Goal: Complete application form: Complete application form

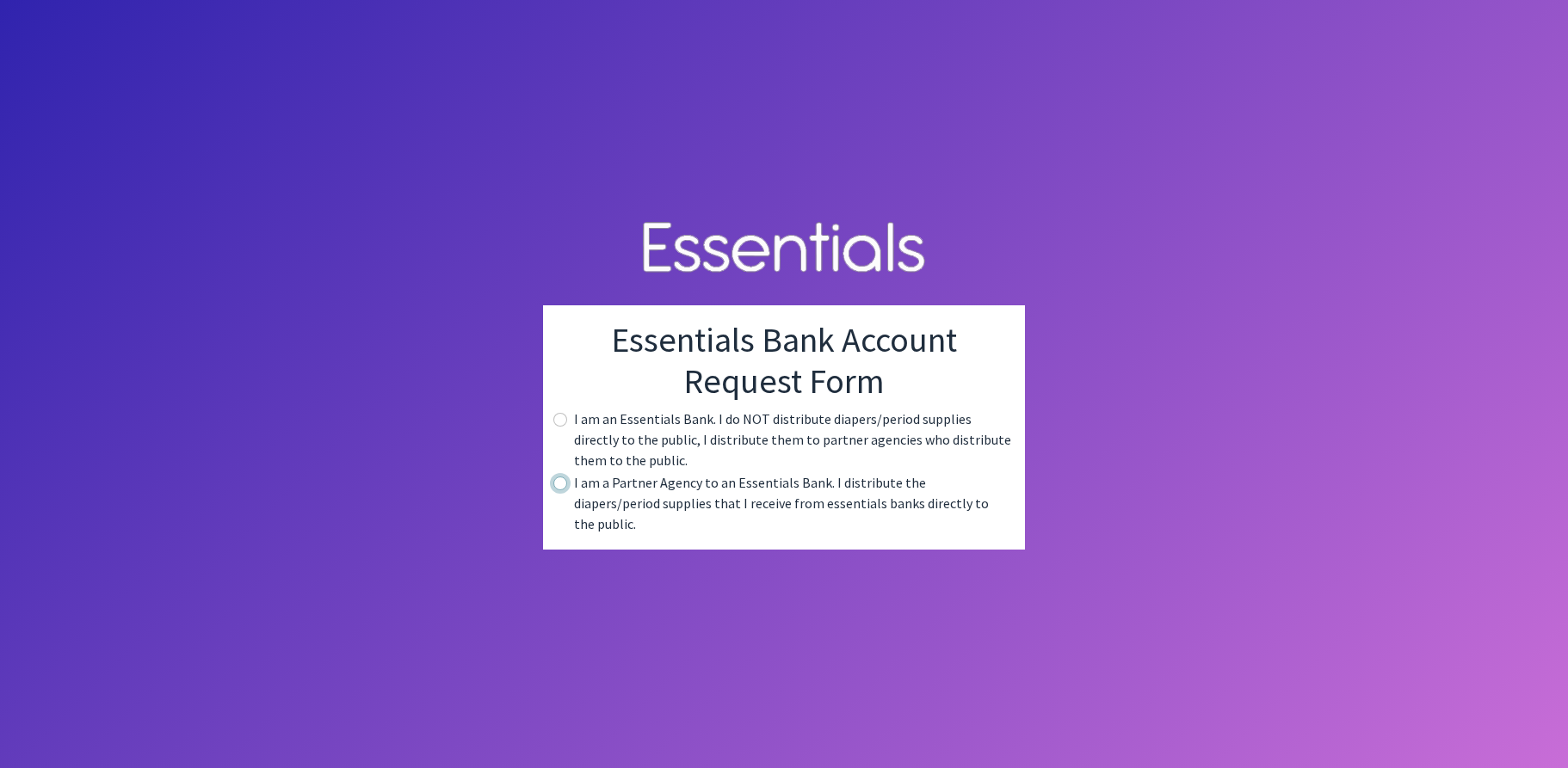
click at [559, 491] on input "radio" at bounding box center [560, 483] width 13 height 13
radio input "true"
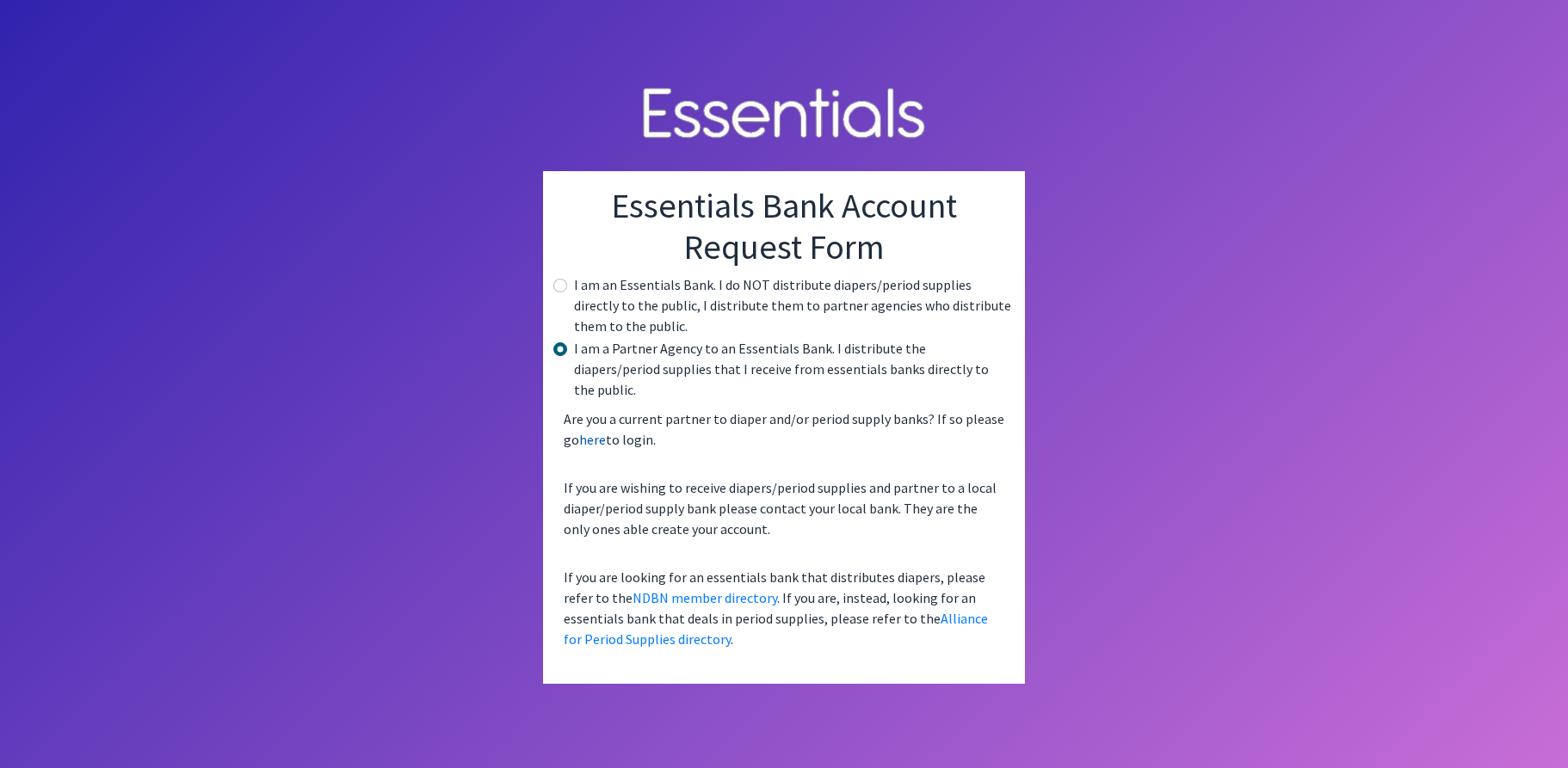
click at [594, 432] on link "here" at bounding box center [593, 439] width 27 height 17
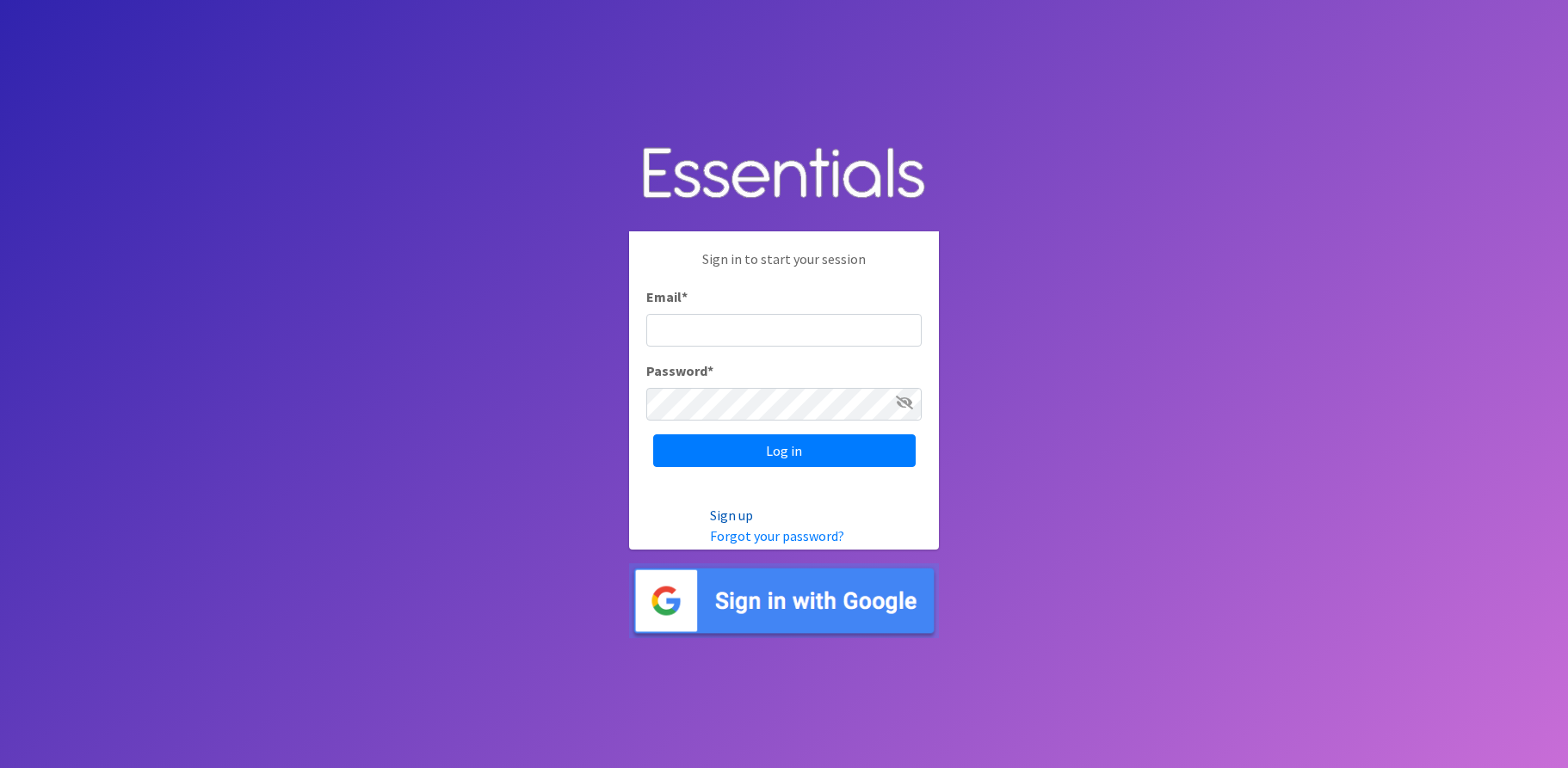
type input "jolivera@ccccunion.org"
click at [727, 519] on link "Sign up" at bounding box center [732, 515] width 43 height 17
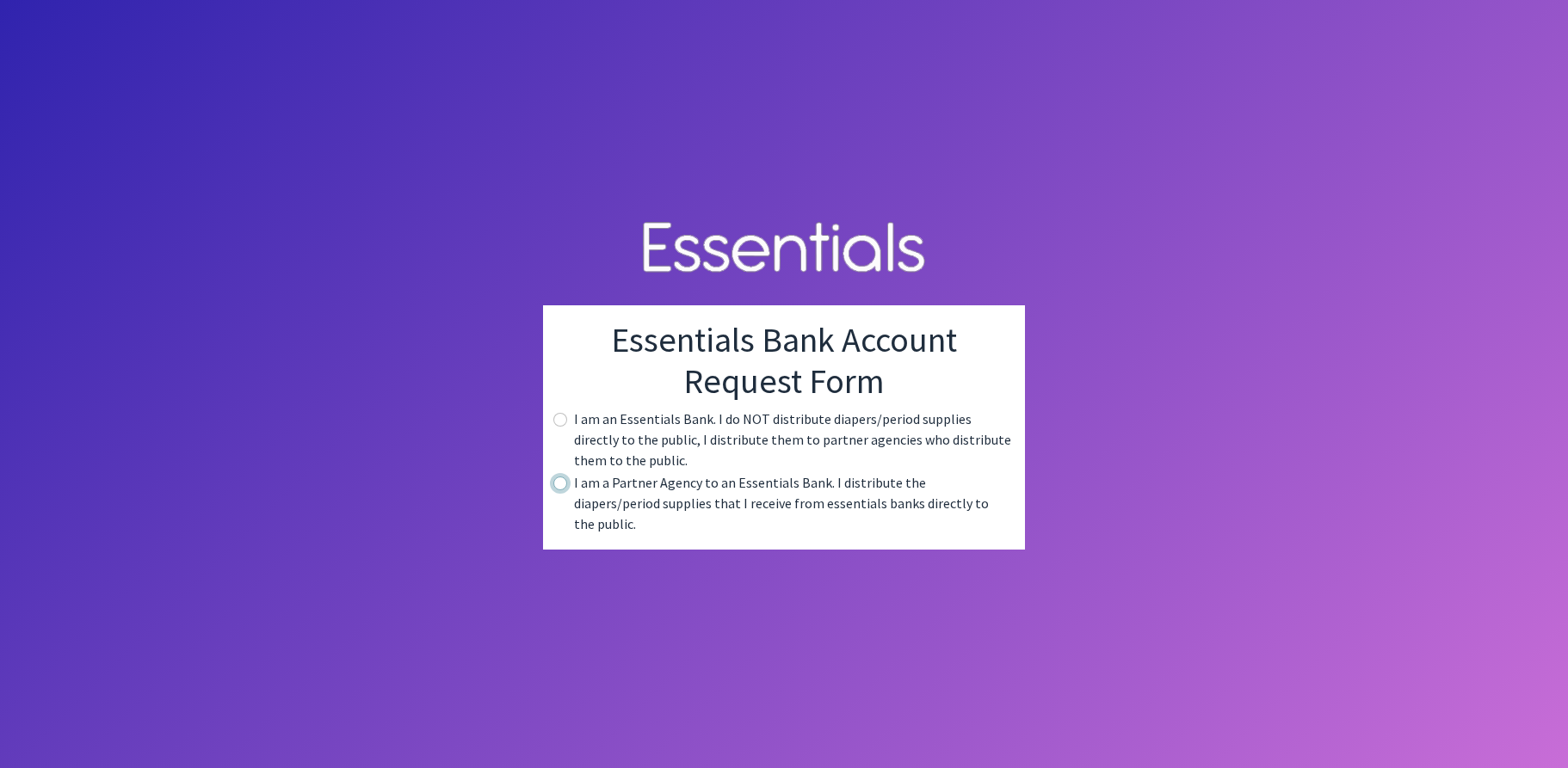
click at [565, 491] on input "radio" at bounding box center [560, 483] width 13 height 13
radio input "true"
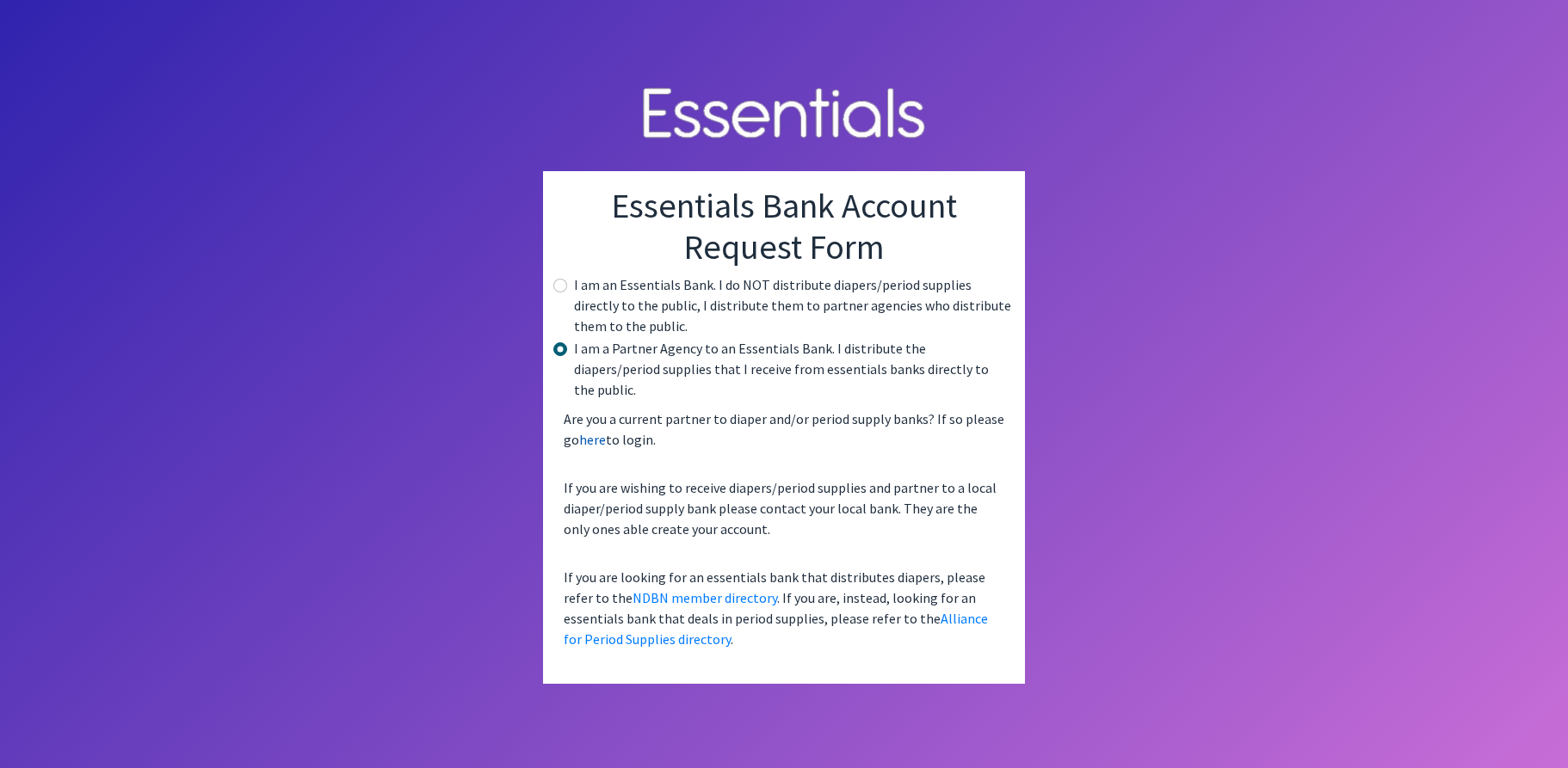
click at [586, 431] on link "here" at bounding box center [593, 439] width 27 height 17
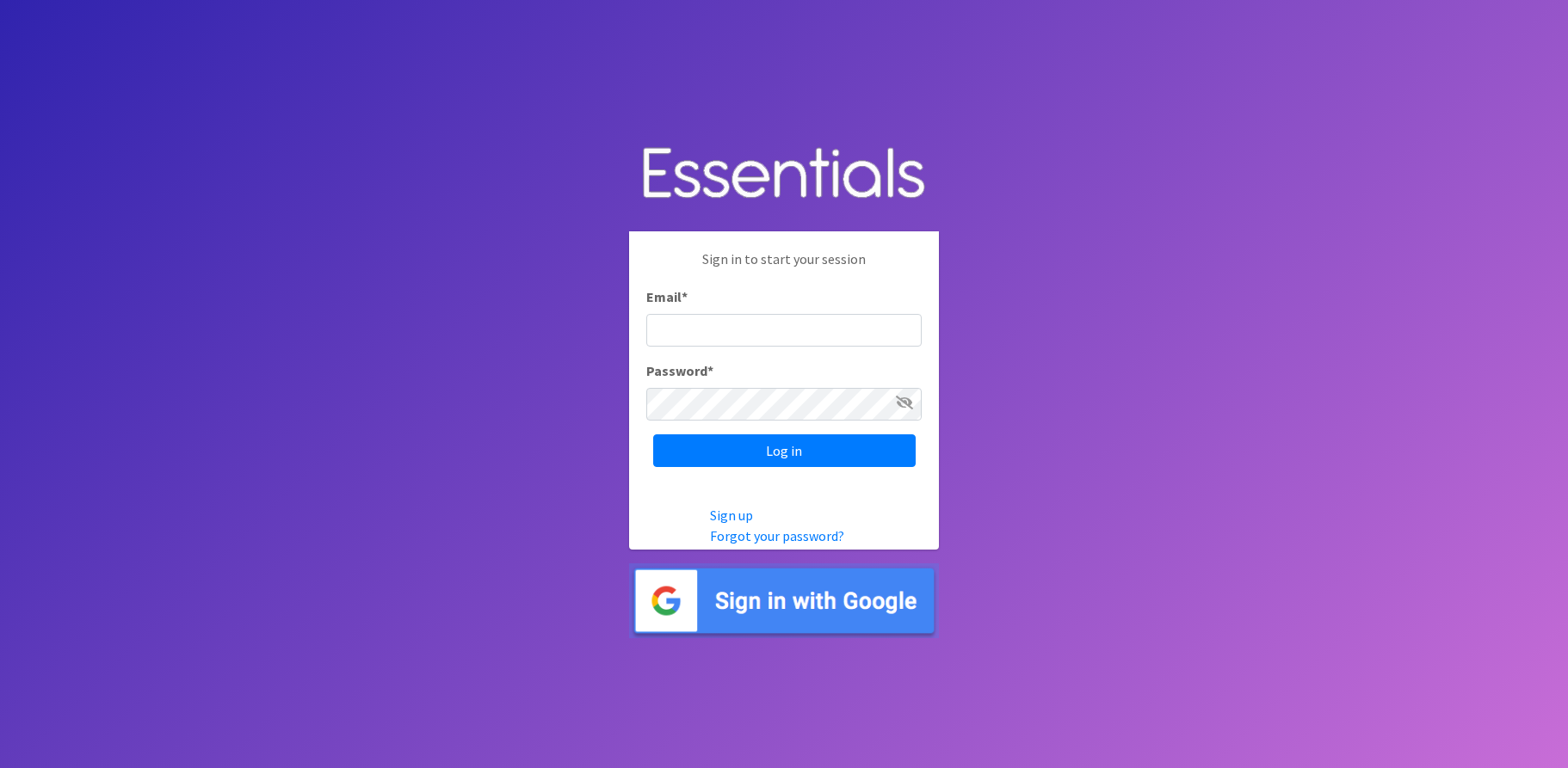
type input "jolivera@ccccunion.org"
drag, startPoint x: 799, startPoint y: 329, endPoint x: 577, endPoint y: 335, distance: 222.1
click at [577, 335] on body "Sign in to start your session Email * jolivera@ccccunion.org Password * Log in …" at bounding box center [784, 384] width 1568 height 768
click at [900, 401] on icon at bounding box center [904, 402] width 17 height 13
click at [384, 384] on body "Sign in to start your session Email * Password * Log in Sign up Forgot your pas…" at bounding box center [784, 384] width 1568 height 768
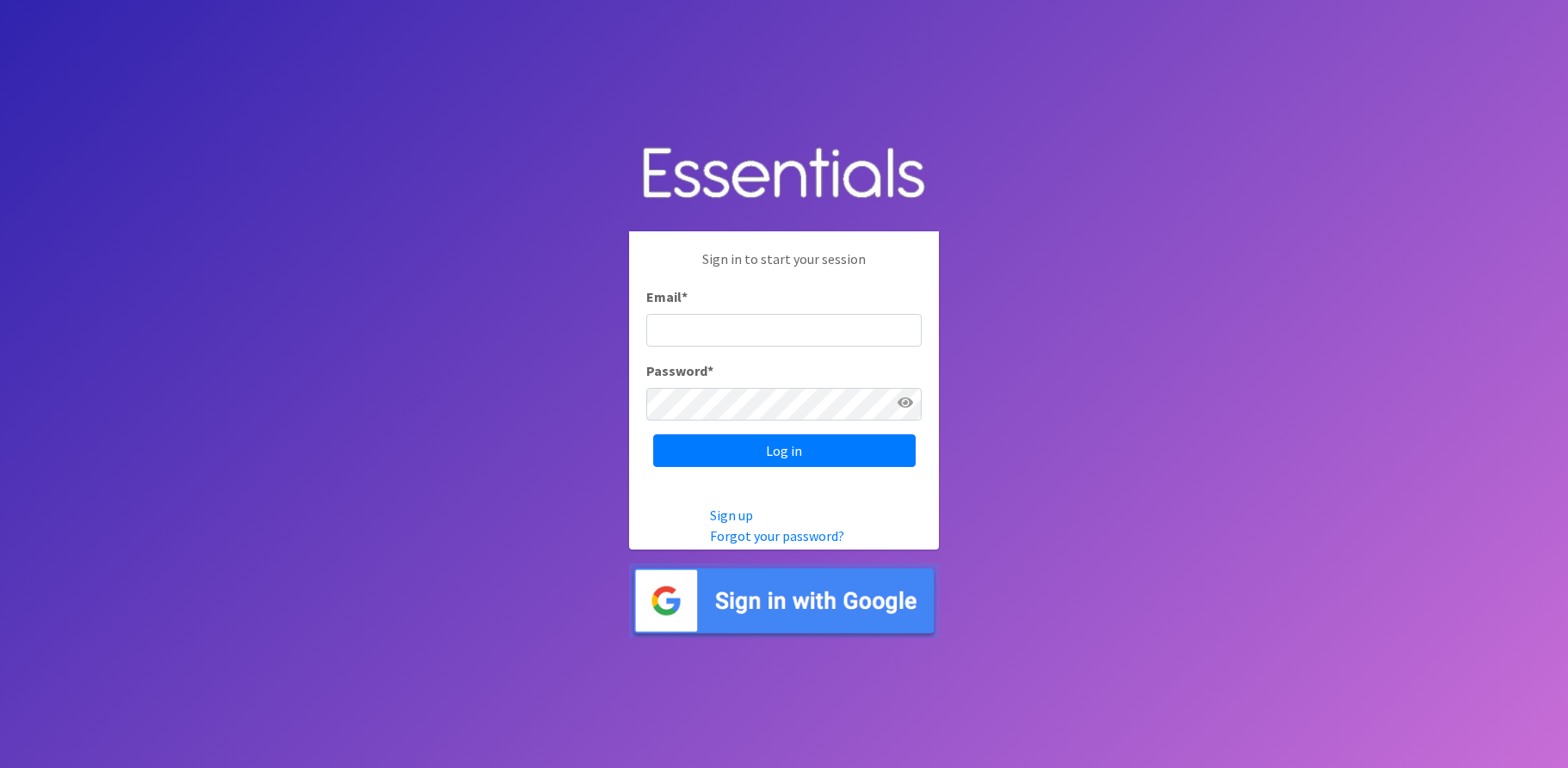
click at [1027, 477] on body "Sign in to start your session Email * Password * Log in Sign up Forgot your pas…" at bounding box center [784, 384] width 1568 height 768
click at [737, 519] on link "Sign up" at bounding box center [732, 515] width 43 height 17
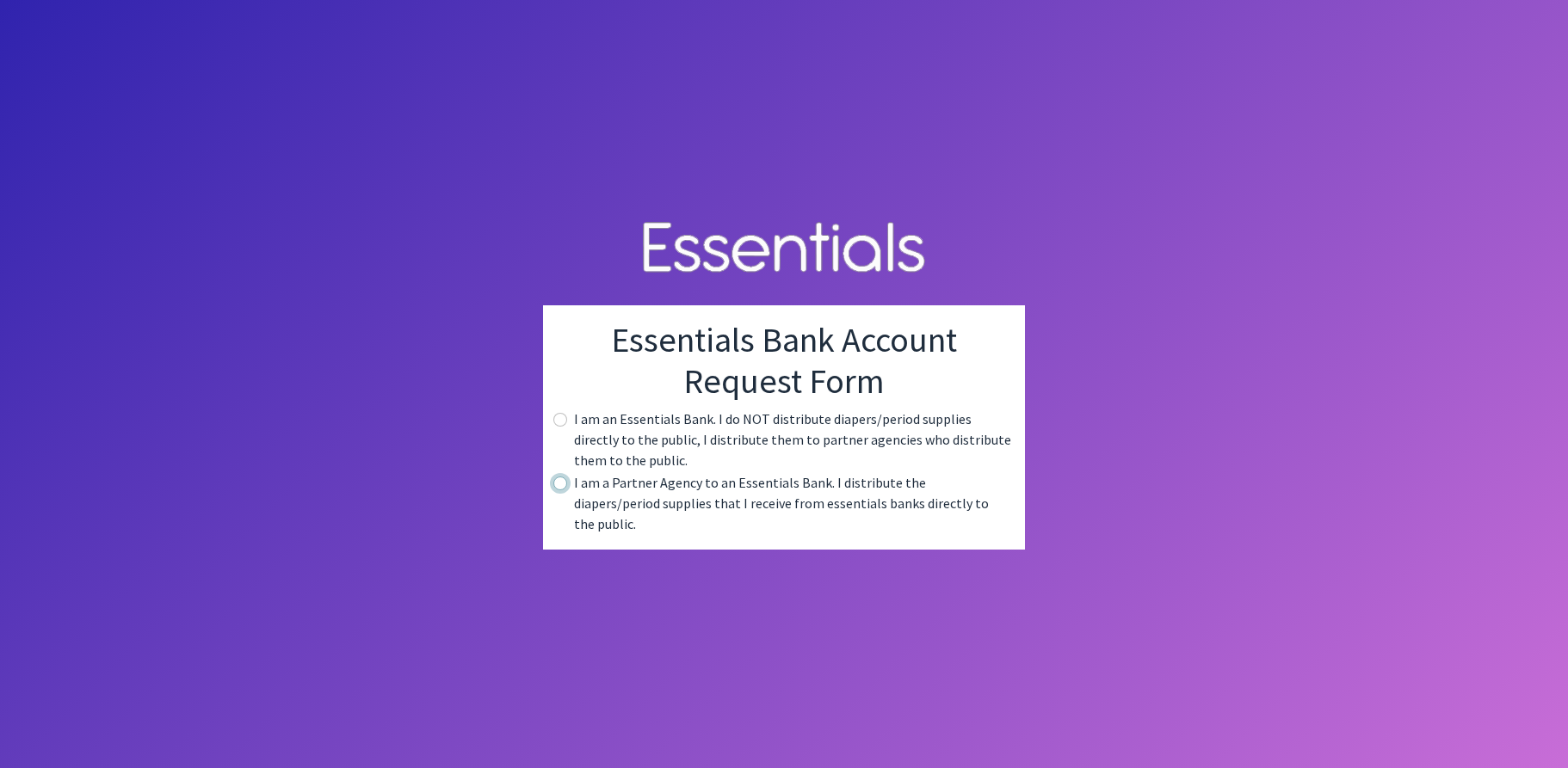
click at [566, 490] on input "radio" at bounding box center [560, 483] width 13 height 13
radio input "true"
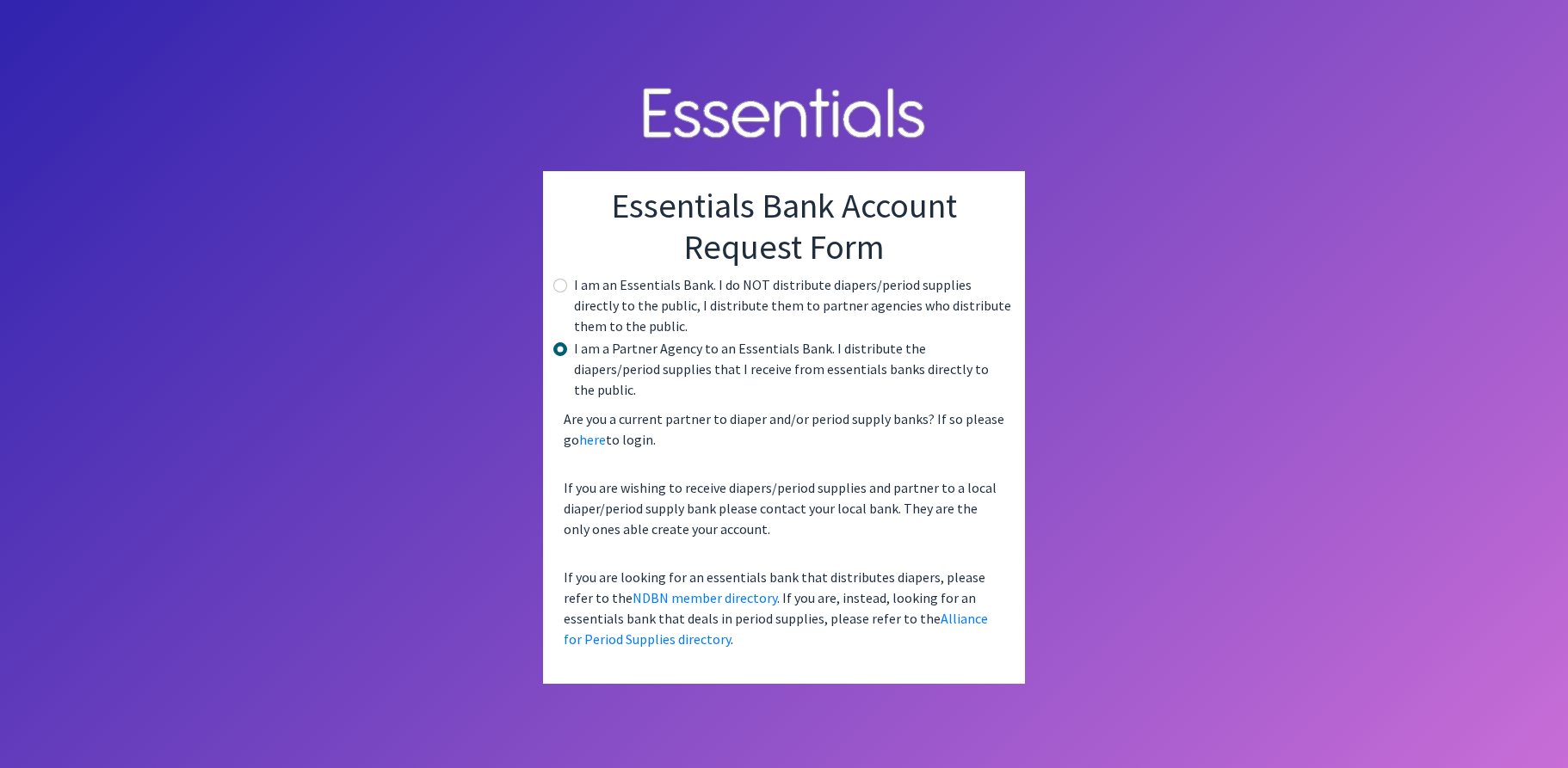
click at [1389, 379] on body "Essentials Bank Account Request Form I am an Essentials Bank. I do NOT distribu…" at bounding box center [784, 384] width 1568 height 768
click at [1389, 384] on body "Essentials Bank Account Request Form I am an Essentials Bank. I do NOT distribu…" at bounding box center [784, 384] width 1568 height 768
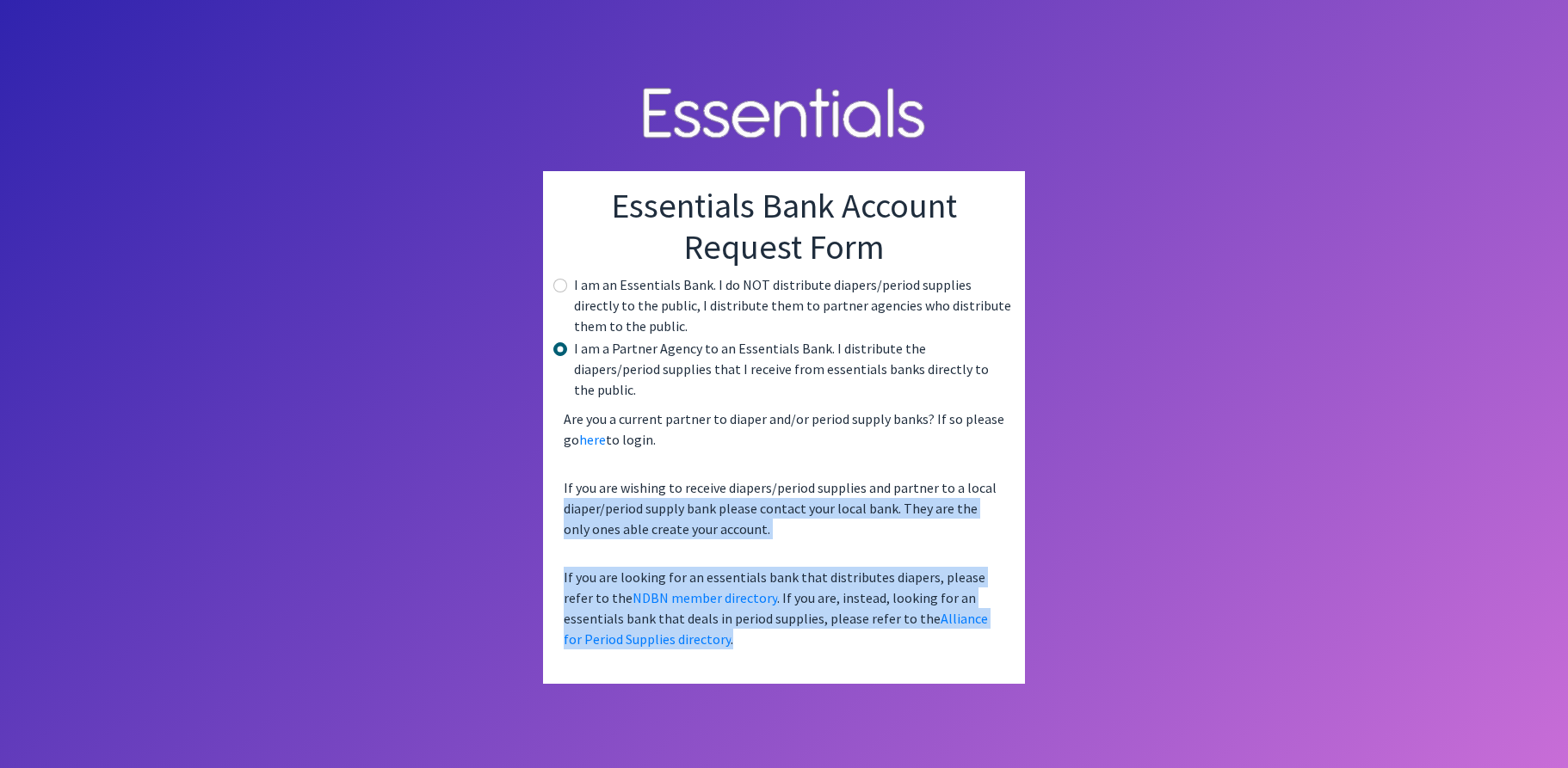
drag, startPoint x: 1028, startPoint y: 655, endPoint x: 1051, endPoint y: 625, distance: 37.8
click at [1052, 635] on body "Essentials Bank Account Request Form I am an Essentials Bank. I do NOT distribu…" at bounding box center [784, 384] width 1568 height 768
click at [1051, 624] on body "Essentials Bank Account Request Form I am an Essentials Bank. I do NOT distribu…" at bounding box center [784, 384] width 1568 height 768
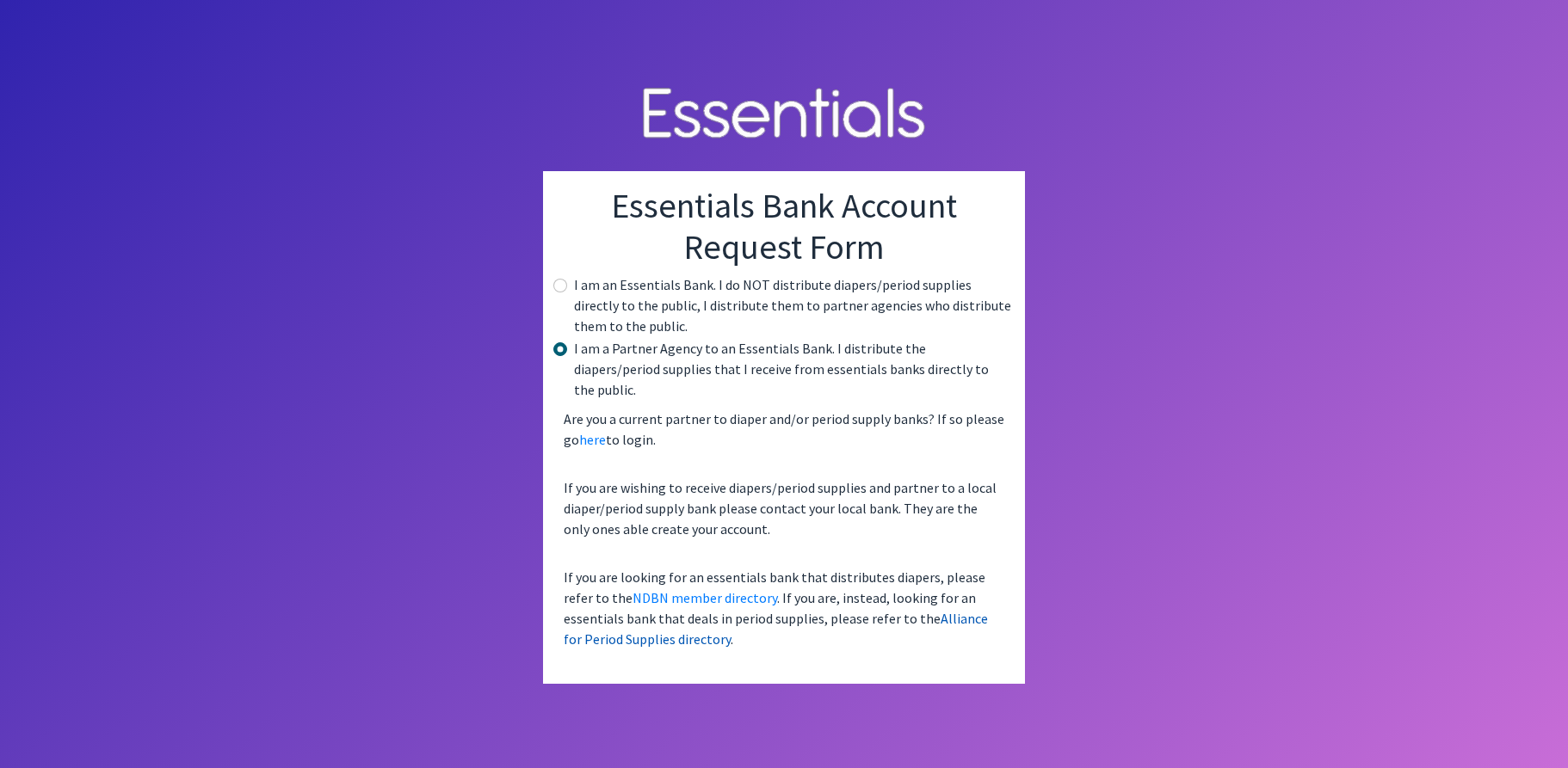
click at [913, 615] on link "Alliance for Period Supplies directory" at bounding box center [776, 629] width 424 height 37
click at [597, 431] on link "here" at bounding box center [593, 439] width 27 height 17
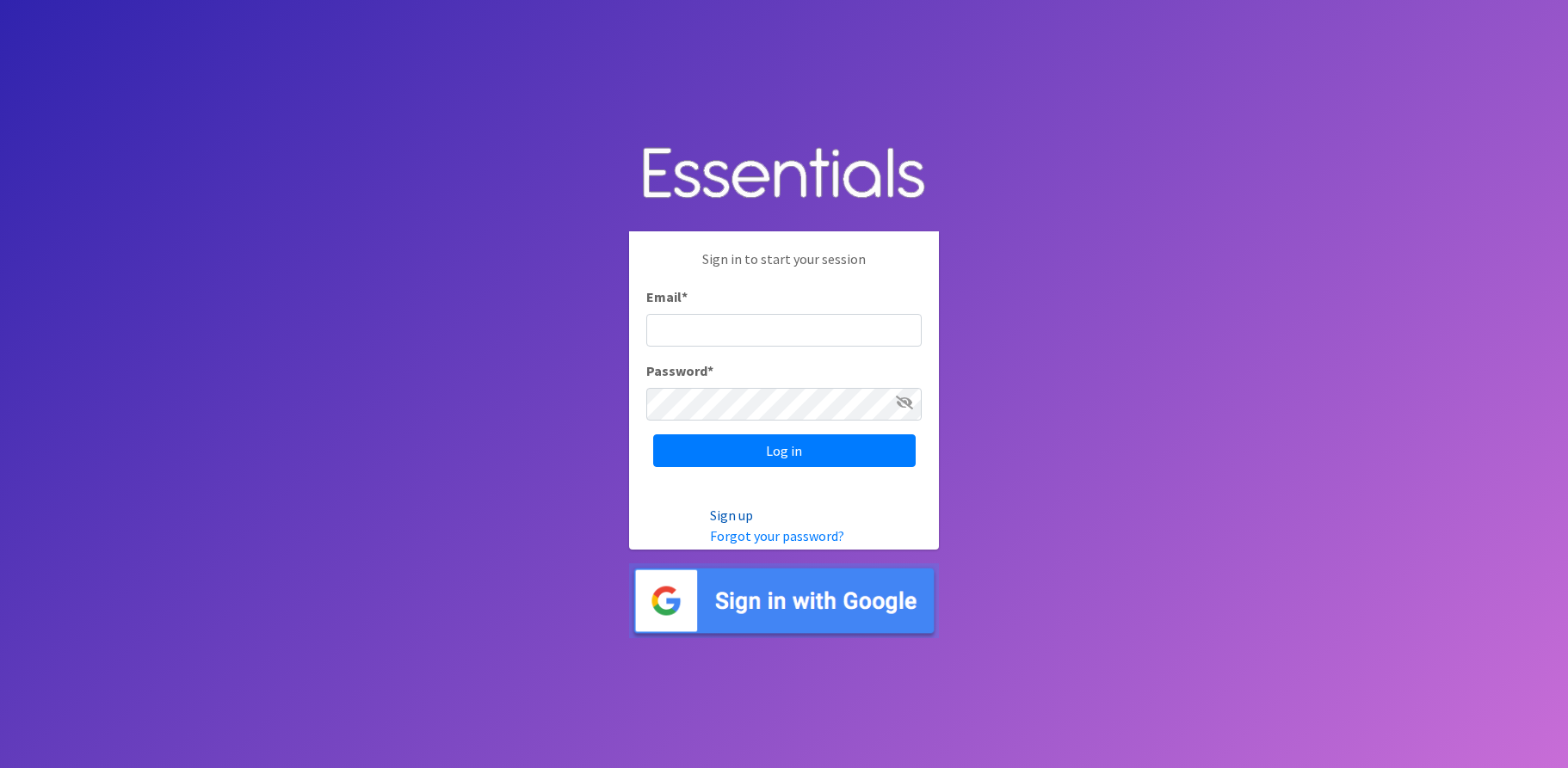
type input "[EMAIL_ADDRESS][DOMAIN_NAME]"
click at [726, 513] on link "Sign up" at bounding box center [732, 515] width 43 height 17
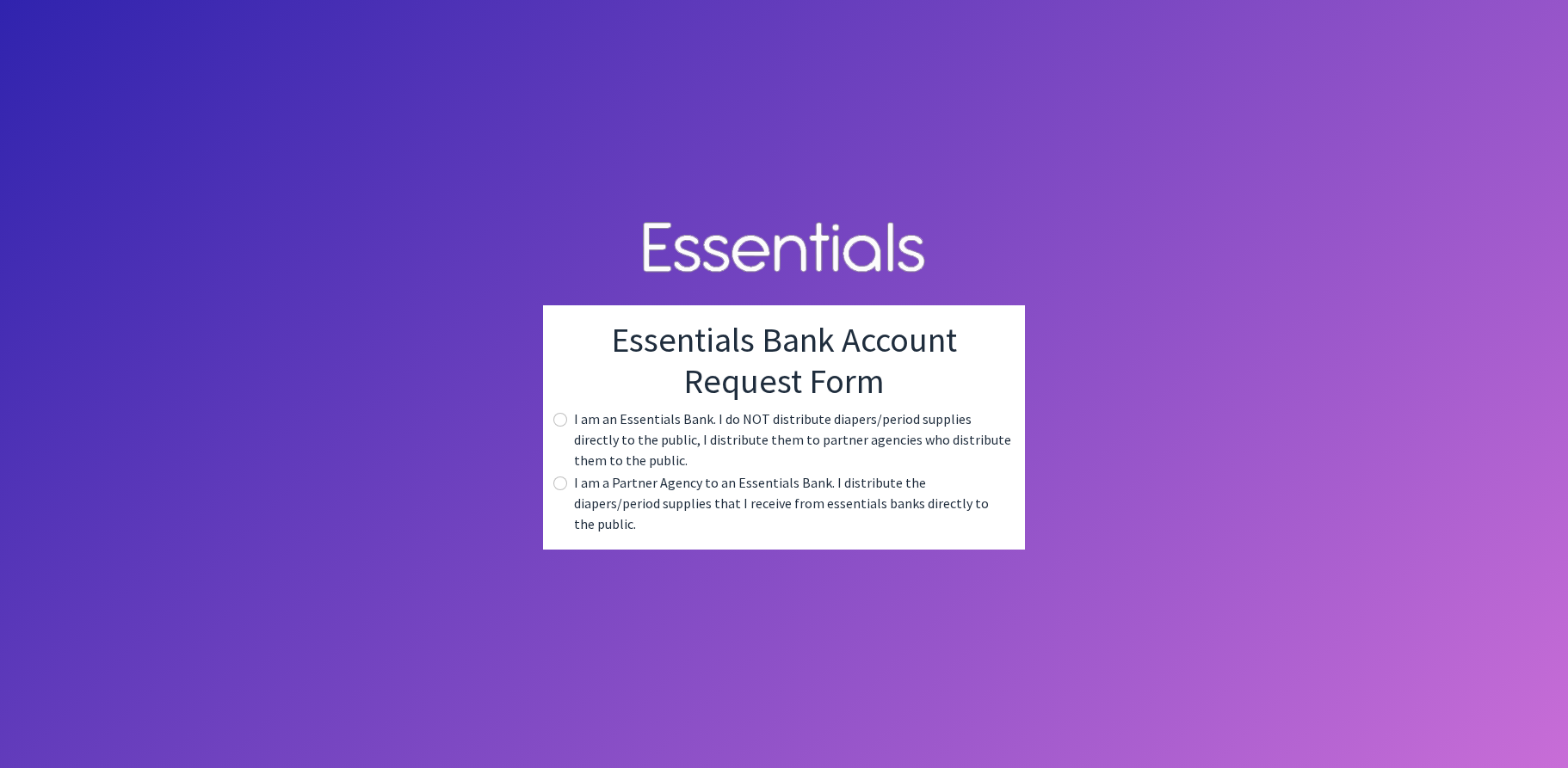
click at [569, 483] on div "Essentials Bank Account Request Form I am an Essentials Bank. I do NOT distribu…" at bounding box center [784, 427] width 482 height 244
click at [562, 491] on input "radio" at bounding box center [560, 483] width 13 height 13
radio input "true"
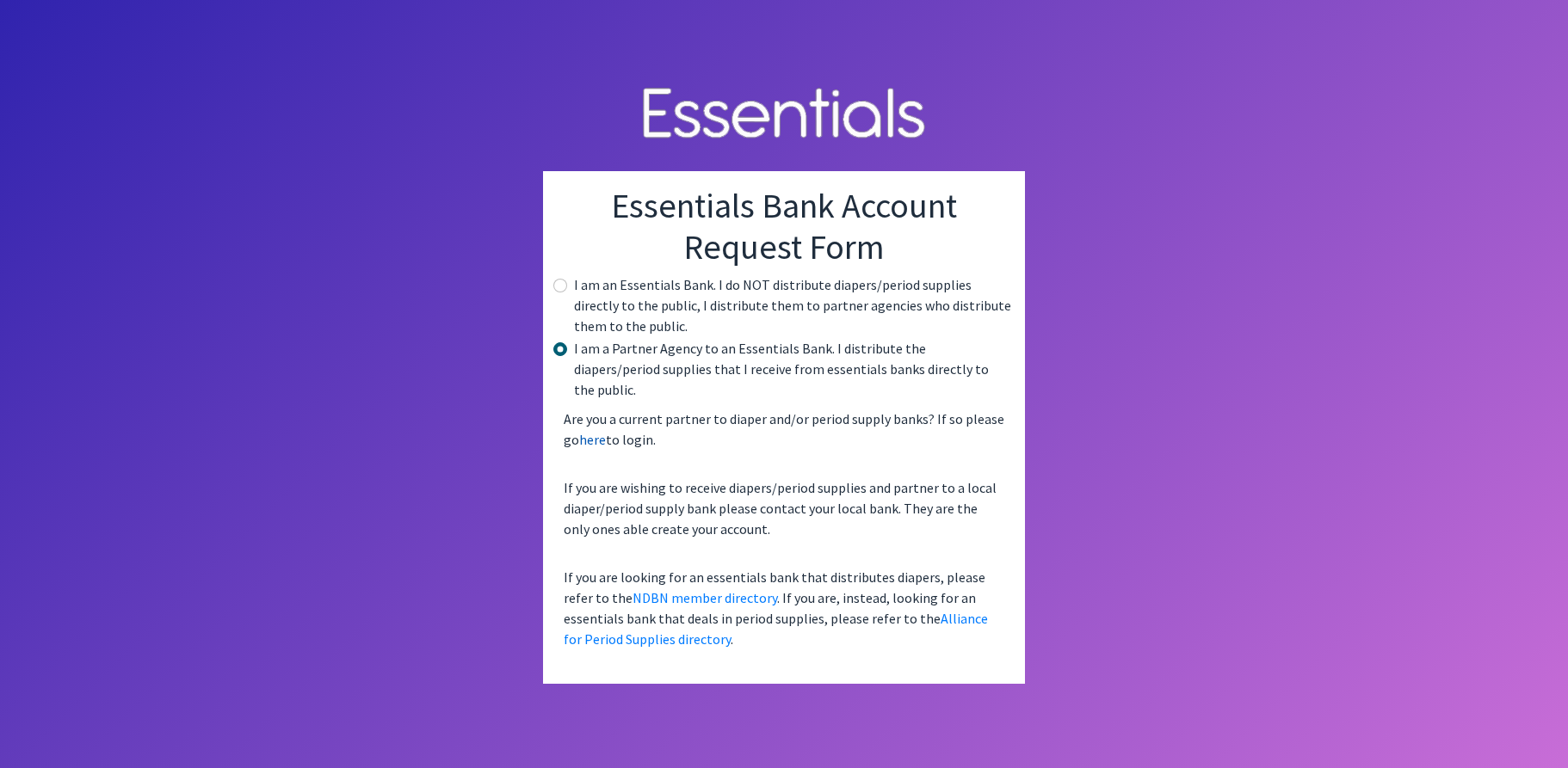
click at [591, 431] on link "here" at bounding box center [593, 439] width 27 height 17
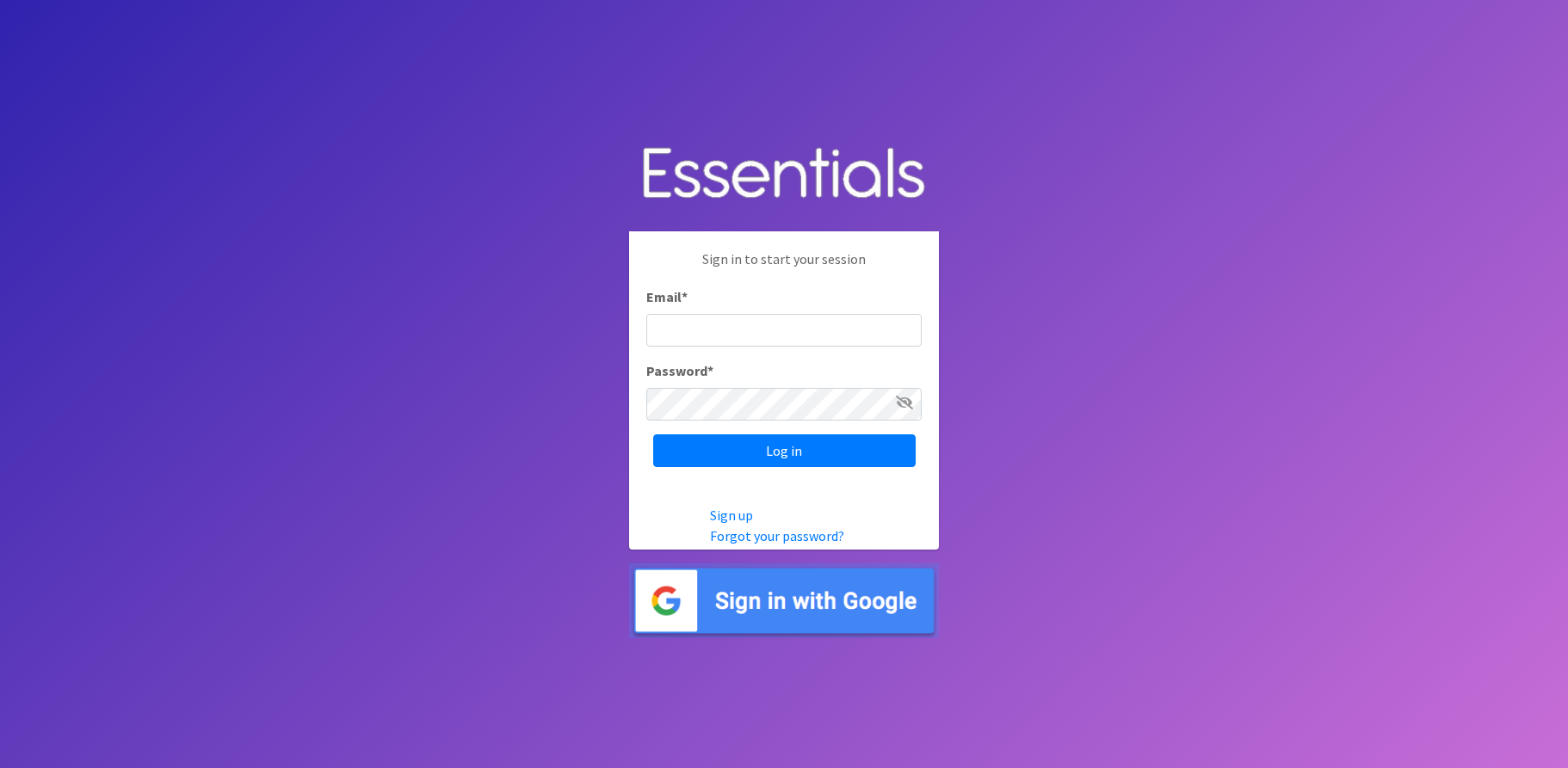
type input "jolivera@ccccunion.org"
drag, startPoint x: 810, startPoint y: 326, endPoint x: 507, endPoint y: 334, distance: 303.1
click at [507, 334] on body "Sign in to start your session Email * jolivera@ccccunion.org Password * Log in …" at bounding box center [784, 384] width 1568 height 768
click at [1043, 419] on body "Sign in to start your session Email * Password * Log in Sign up Forgot your pas…" at bounding box center [784, 384] width 1568 height 768
click at [473, 397] on body "Sign in to start your session Email * Password * Log in Sign up Forgot your pas…" at bounding box center [784, 384] width 1568 height 768
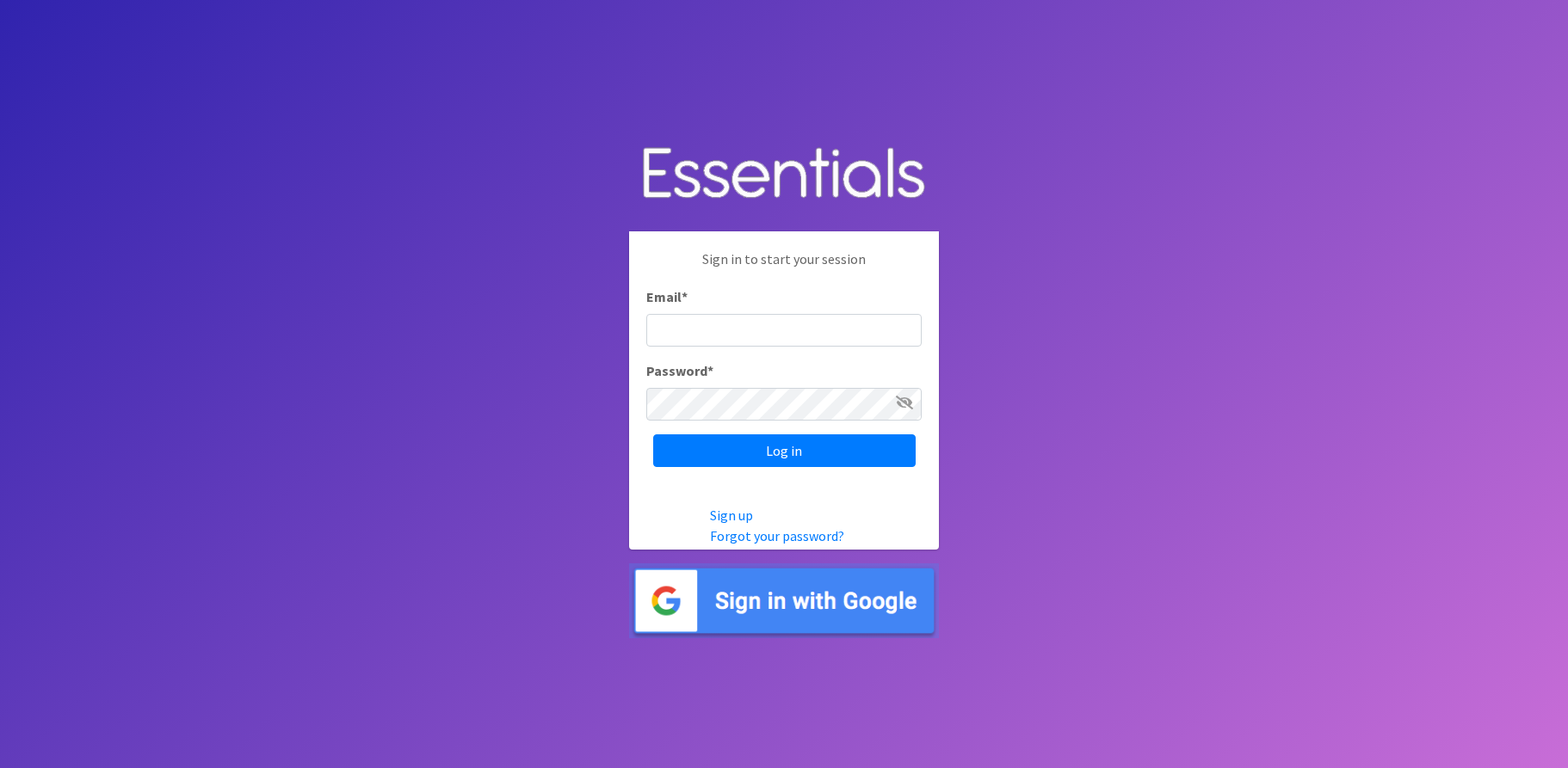
click at [1217, 410] on body "Sign in to start your session Email * Password * Log in Sign up Forgot your pas…" at bounding box center [784, 384] width 1568 height 768
click at [720, 515] on link "Sign up" at bounding box center [732, 515] width 43 height 17
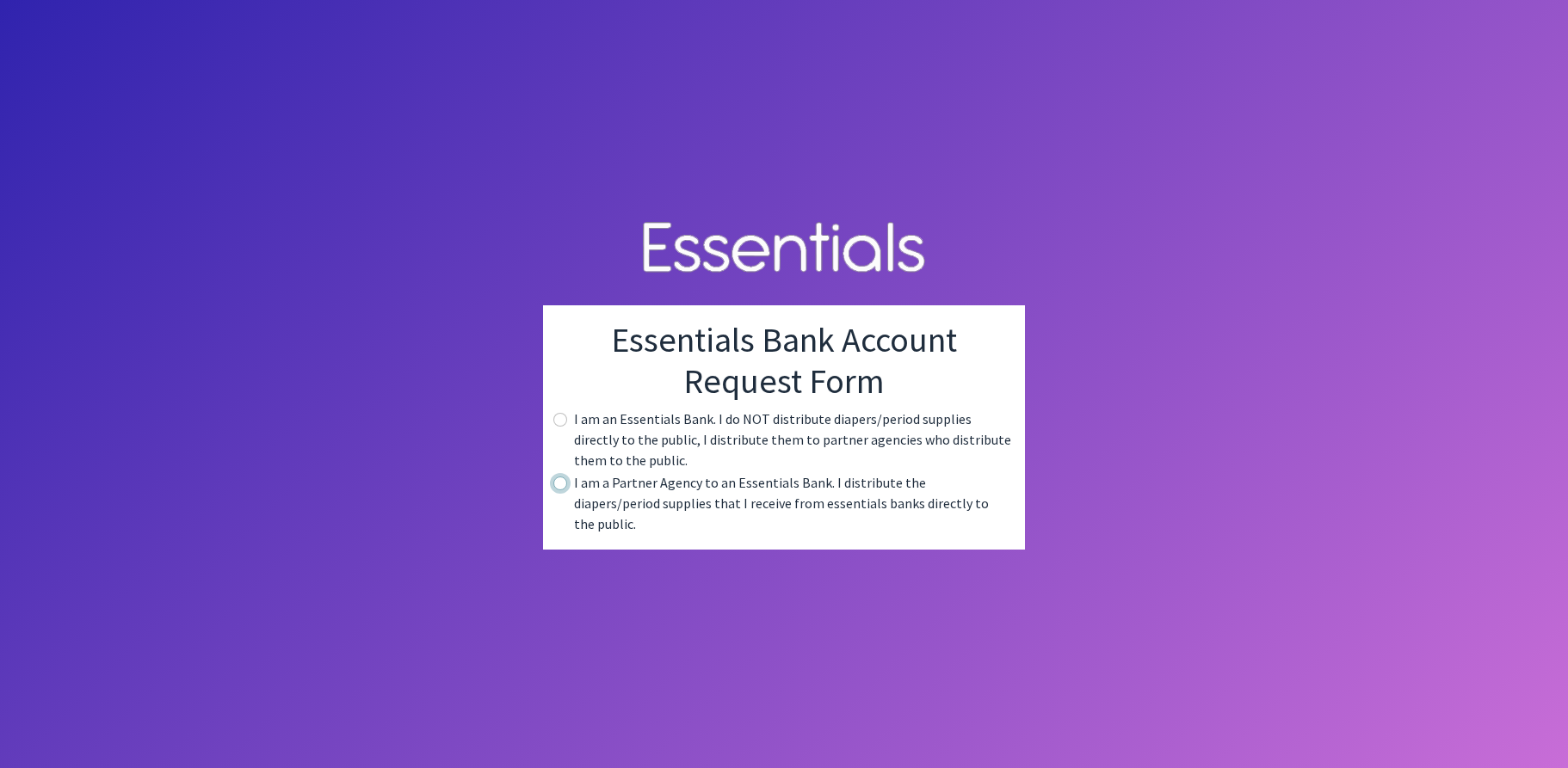
click at [561, 489] on input "radio" at bounding box center [560, 483] width 13 height 13
radio input "true"
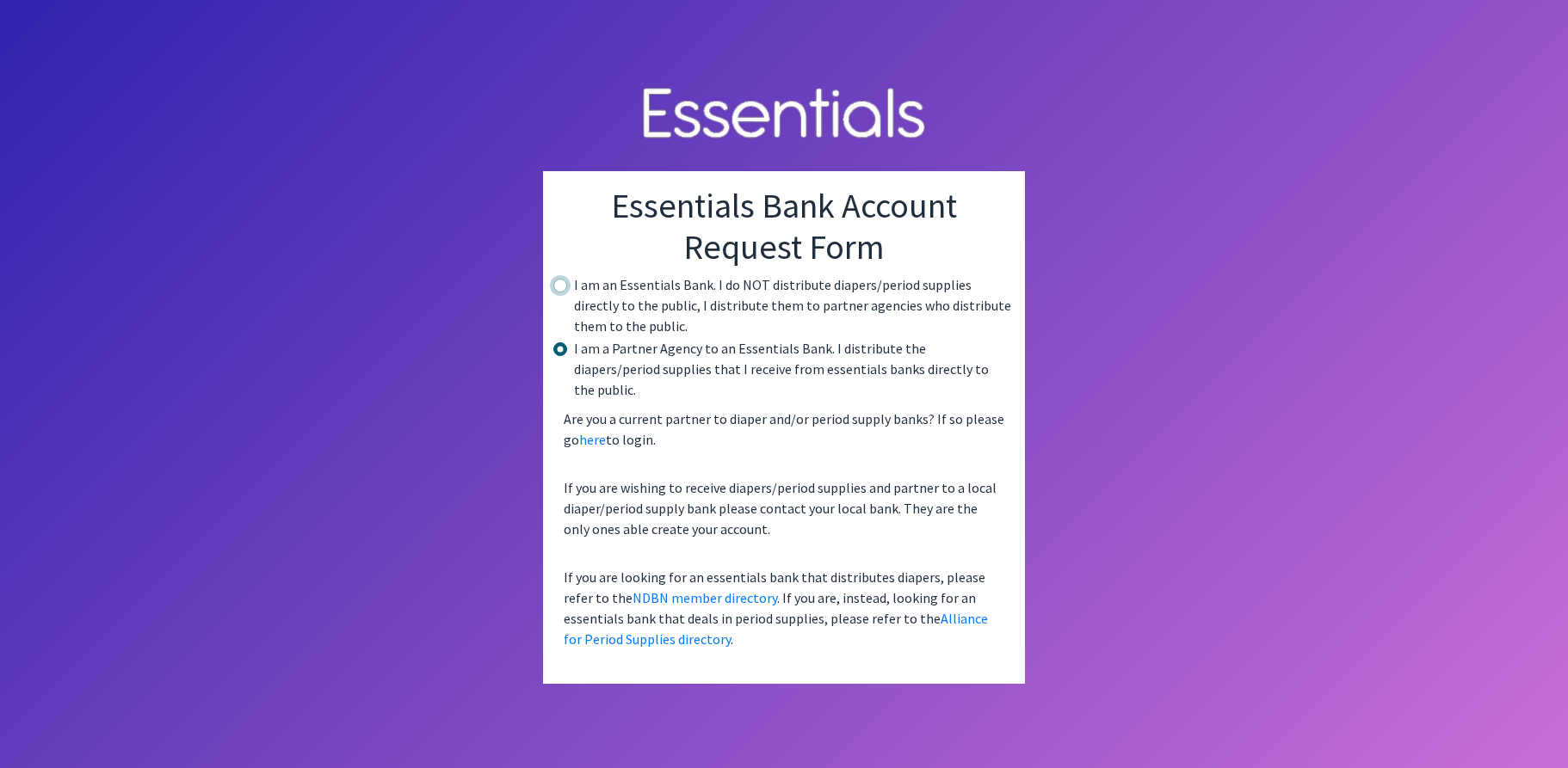
click at [566, 293] on input "radio" at bounding box center [560, 285] width 13 height 13
radio input "true"
